Goal: Task Accomplishment & Management: Use online tool/utility

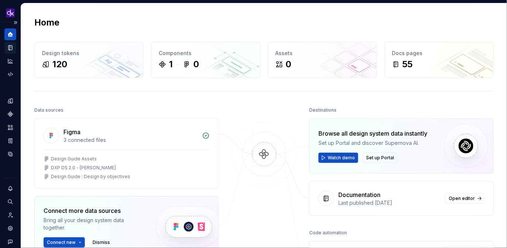
click at [10, 44] on div "Documentation" at bounding box center [10, 48] width 12 height 12
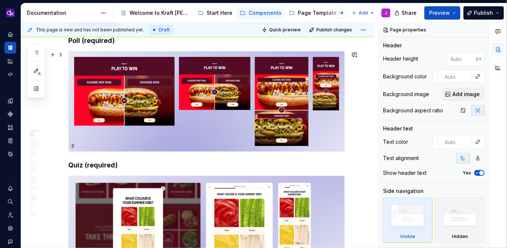
scroll to position [136, 0]
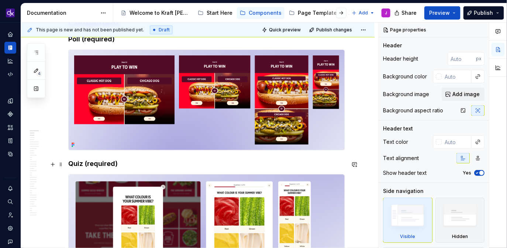
click at [125, 164] on h4 "Quiz (required)" at bounding box center [206, 163] width 277 height 9
type textarea "*"
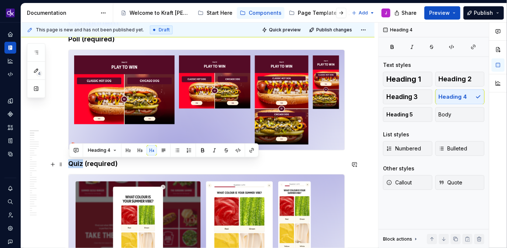
drag, startPoint x: 84, startPoint y: 162, endPoint x: 72, endPoint y: 162, distance: 12.2
click at [72, 162] on h4 "Quiz (required)" at bounding box center [206, 163] width 277 height 9
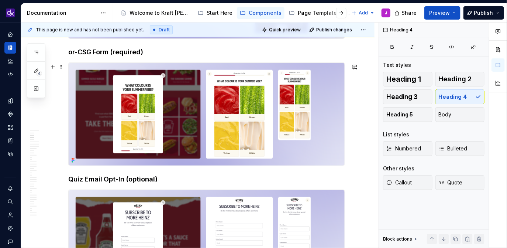
scroll to position [251, 0]
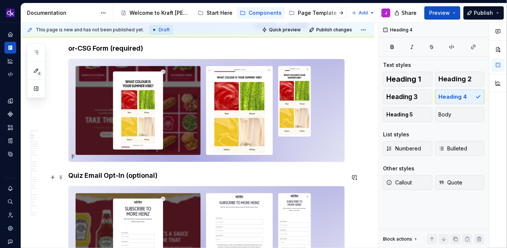
click at [128, 176] on h4 "Quiz Email Opt-In (optional)" at bounding box center [206, 175] width 277 height 9
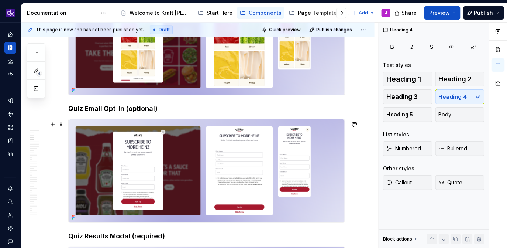
scroll to position [323, 0]
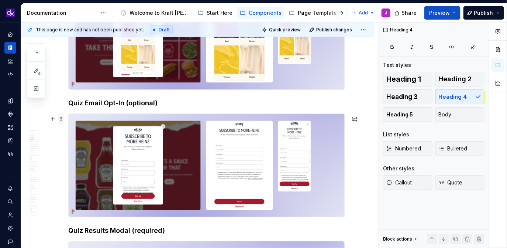
click at [63, 119] on span at bounding box center [61, 119] width 6 height 10
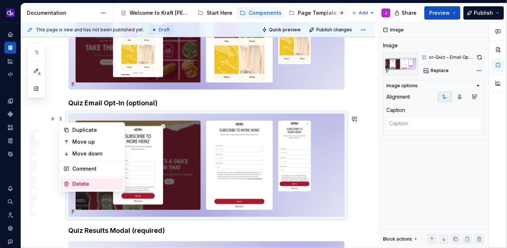
click at [78, 185] on div "Delete" at bounding box center [96, 183] width 48 height 7
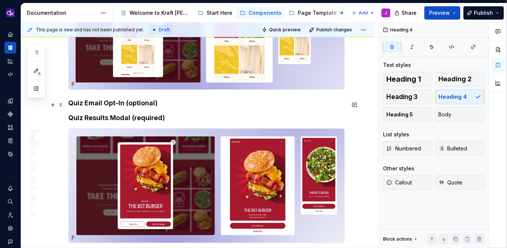
click at [173, 106] on h4 "Quiz Email Opt-In (optional)" at bounding box center [206, 103] width 277 height 9
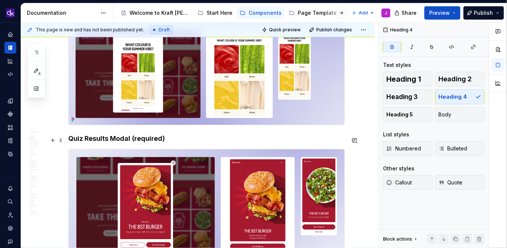
click at [108, 140] on strong "Quiz Results Modal (required)" at bounding box center [116, 138] width 97 height 8
click at [86, 139] on strong "Quiz Results Modal (required)" at bounding box center [116, 138] width 97 height 8
type textarea "*"
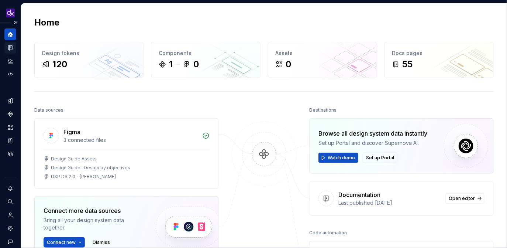
click at [8, 48] on icon "Documentation" at bounding box center [10, 47] width 7 height 7
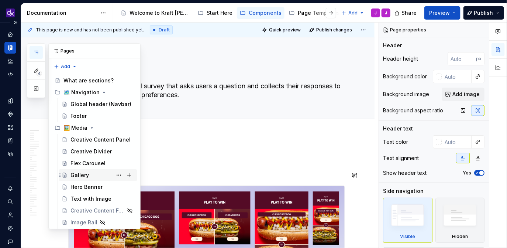
scroll to position [225, 0]
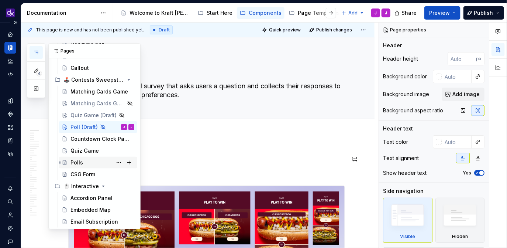
click at [83, 160] on div "Polls" at bounding box center [102, 162] width 64 height 10
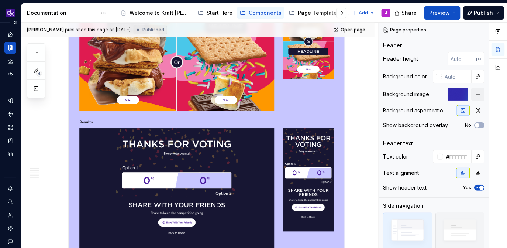
scroll to position [204, 0]
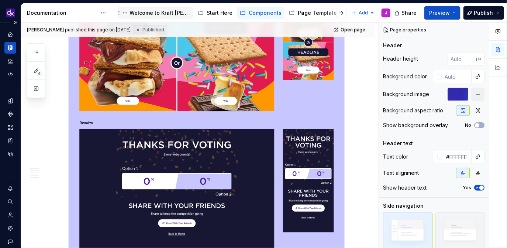
type textarea "*"
